Goal: Check status: Check status

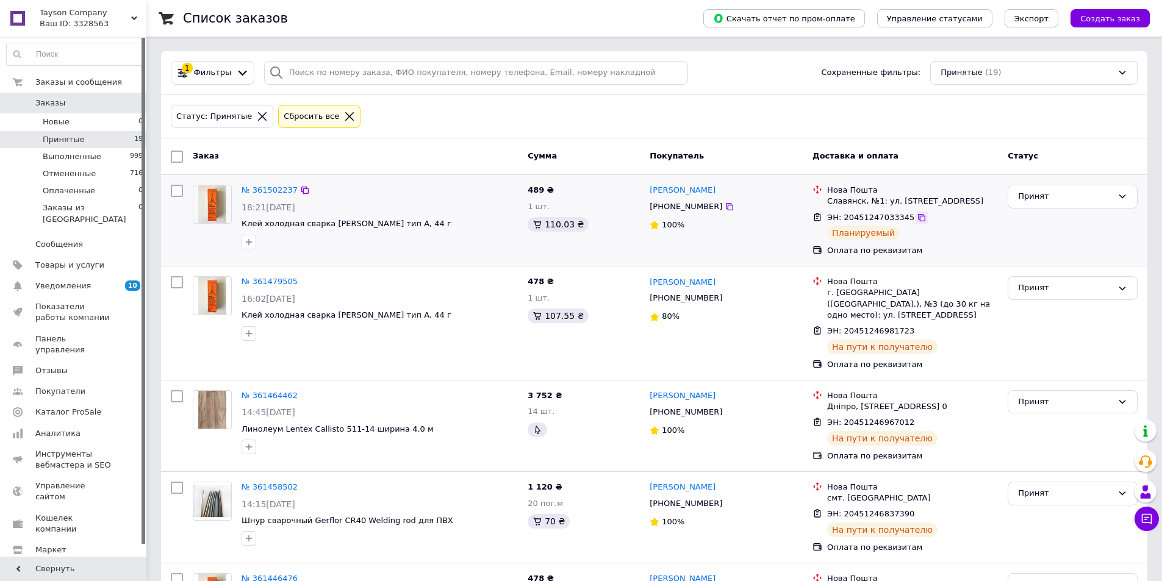
click at [918, 221] on icon at bounding box center [921, 217] width 7 height 7
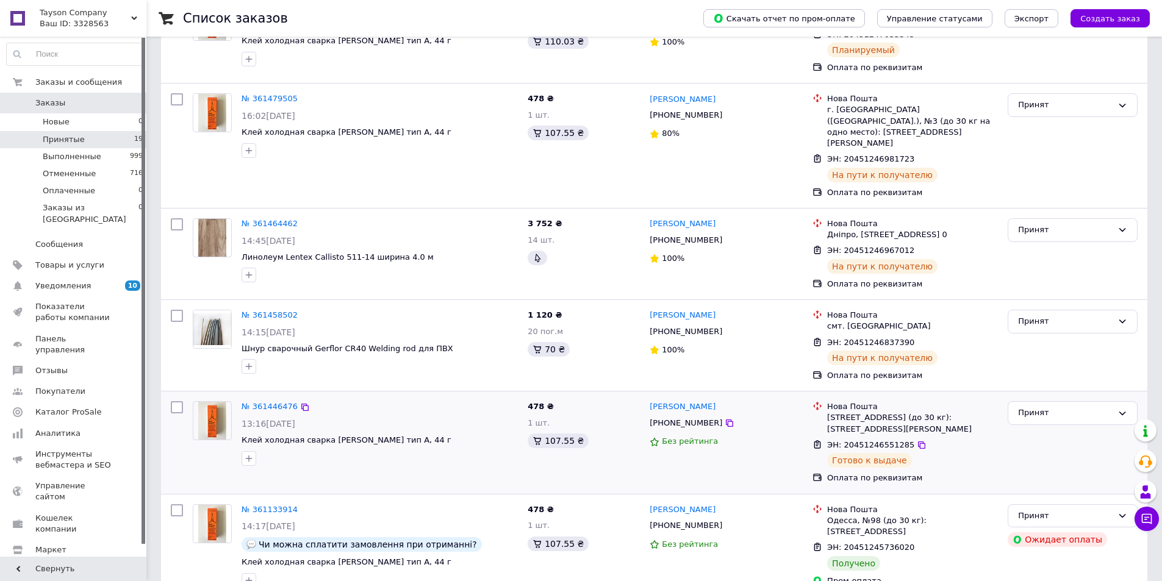
scroll to position [305, 0]
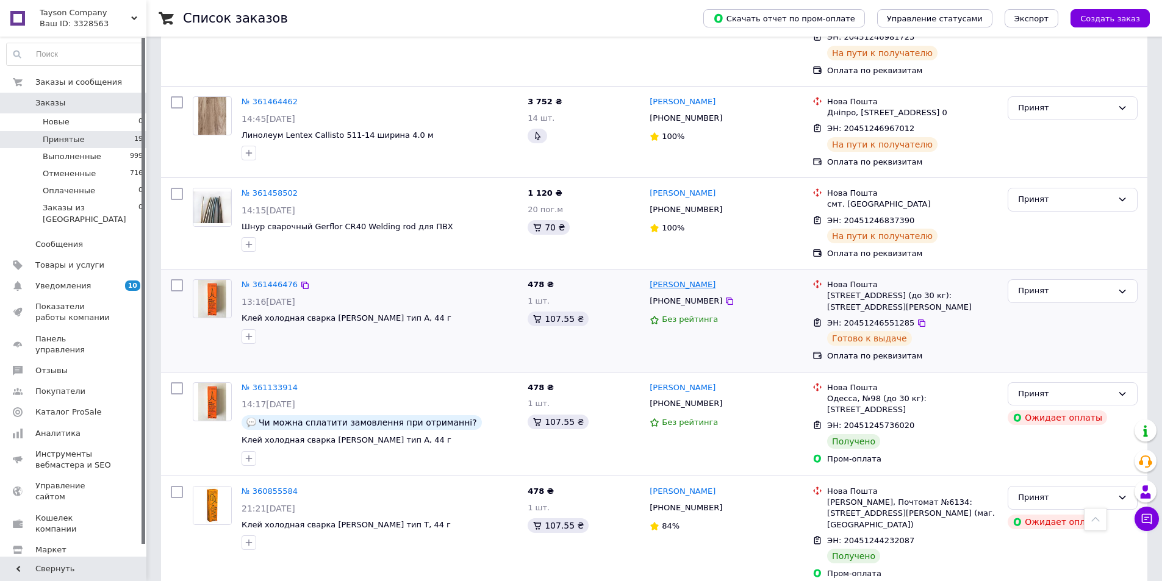
click at [679, 279] on link "Микола Ушов" at bounding box center [682, 285] width 66 height 12
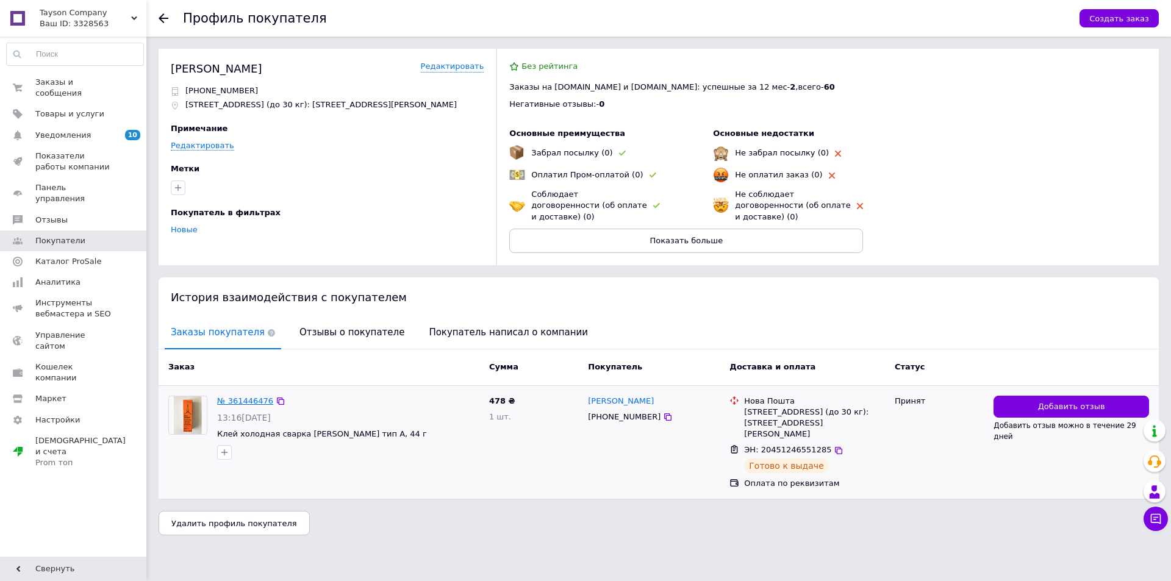
click at [243, 396] on link "№ 361446476" at bounding box center [245, 400] width 56 height 9
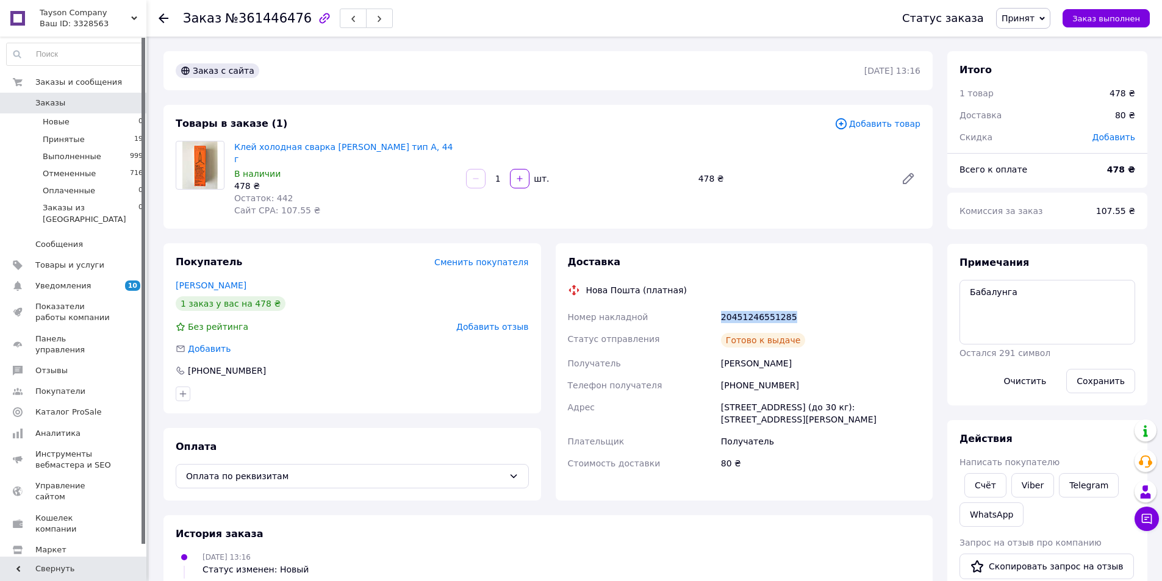
drag, startPoint x: 721, startPoint y: 302, endPoint x: 792, endPoint y: 302, distance: 70.1
click at [792, 306] on div "20451246551285" at bounding box center [820, 317] width 204 height 22
copy div "20451246551285"
